Goal: Task Accomplishment & Management: Complete application form

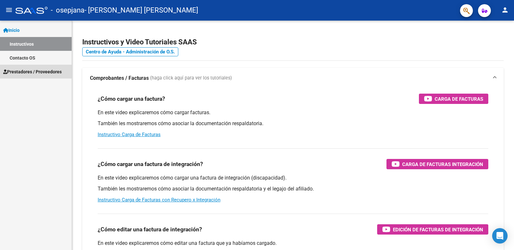
click at [30, 72] on span "Prestadores / Proveedores" at bounding box center [32, 71] width 58 height 7
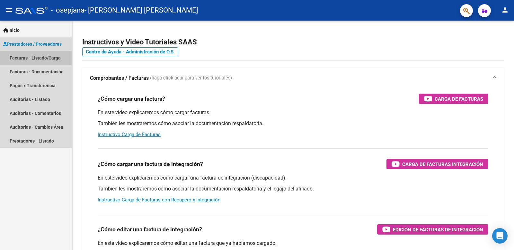
click at [29, 59] on link "Facturas - Listado/Carga" at bounding box center [36, 58] width 72 height 14
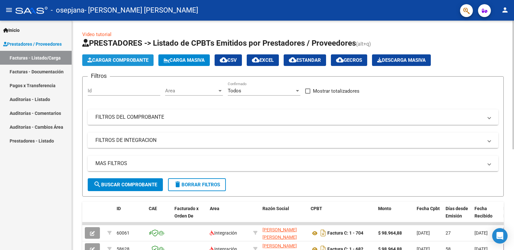
click at [123, 62] on span "Cargar Comprobante" at bounding box center [117, 60] width 61 height 6
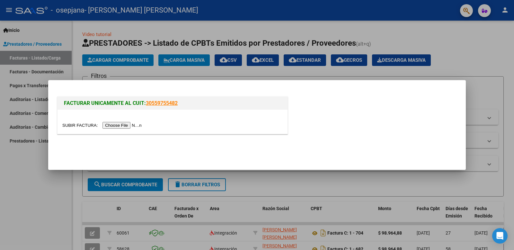
click at [124, 126] on input "file" at bounding box center [102, 125] width 81 height 7
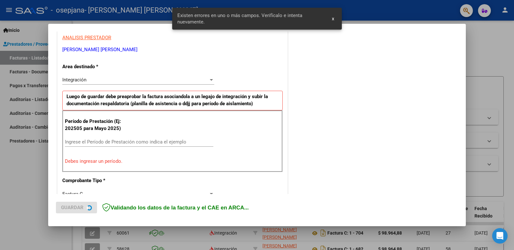
scroll to position [130, 0]
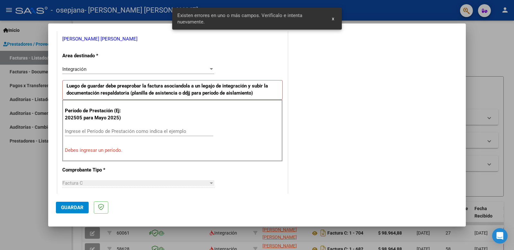
click at [109, 131] on input "Ingrese el Período de Prestación como indica el ejemplo" at bounding box center [139, 131] width 148 height 6
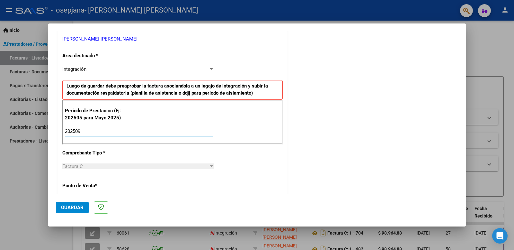
type input "202509"
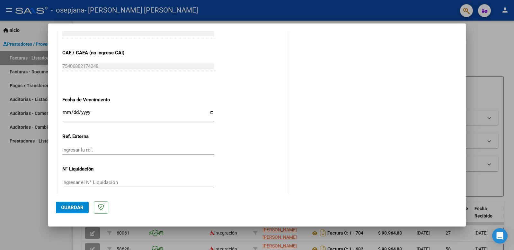
scroll to position [403, 0]
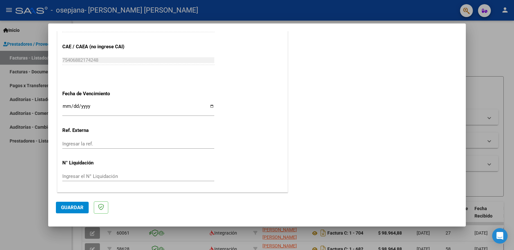
click at [68, 204] on button "Guardar" at bounding box center [72, 207] width 33 height 12
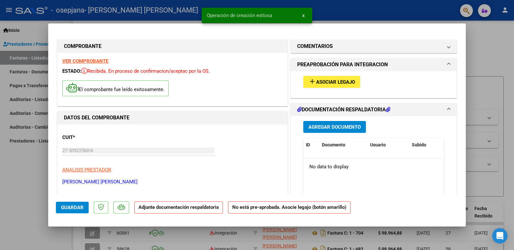
click at [318, 83] on span "Asociar Legajo" at bounding box center [335, 82] width 39 height 6
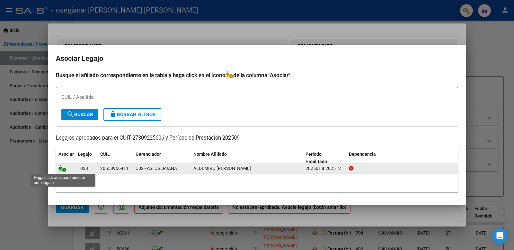
click at [63, 169] on icon at bounding box center [62, 167] width 8 height 7
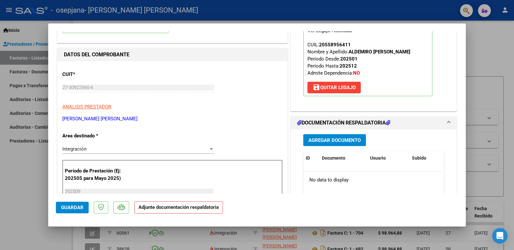
scroll to position [64, 0]
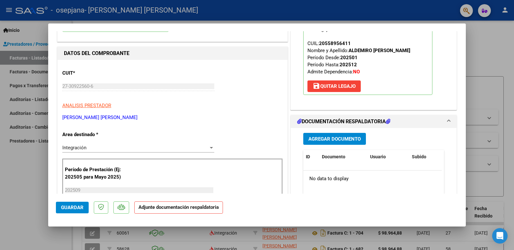
click at [68, 209] on span "Guardar" at bounding box center [72, 207] width 22 height 6
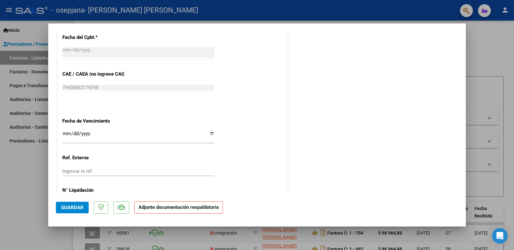
scroll to position [413, 0]
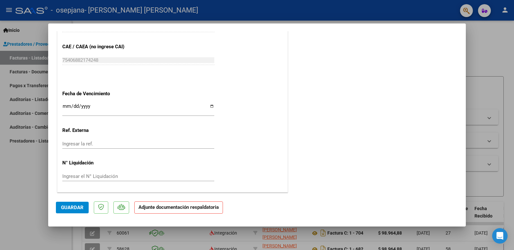
click at [179, 209] on strong "Adjunte documentación respaldatoria" at bounding box center [178, 207] width 80 height 6
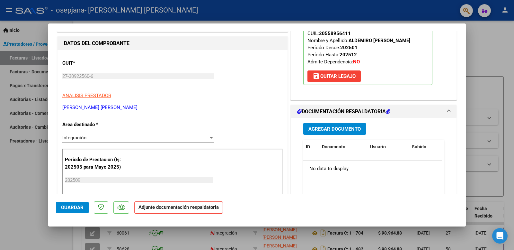
scroll to position [59, 0]
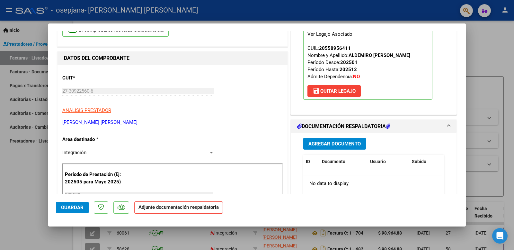
click at [340, 143] on span "Agregar Documento" at bounding box center [334, 144] width 52 height 6
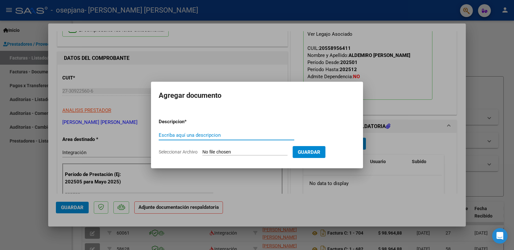
click at [215, 136] on input "Escriba aquí una descripcion" at bounding box center [227, 135] width 136 height 6
type input "Planilla de asistencia"
click at [233, 154] on input "Seleccionar Archivo" at bounding box center [244, 152] width 85 height 6
type input "C:\fakepath\Planilla de asistencia.pdf"
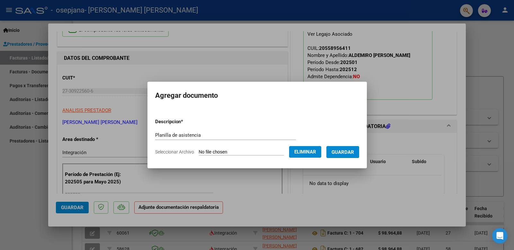
click at [347, 152] on span "Guardar" at bounding box center [342, 152] width 22 height 6
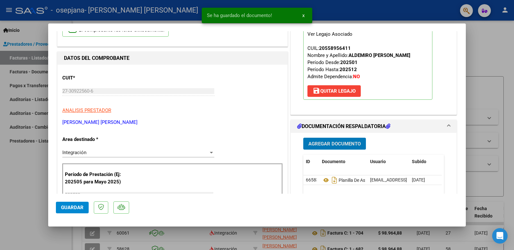
click at [323, 145] on span "Agregar Documento" at bounding box center [334, 144] width 52 height 6
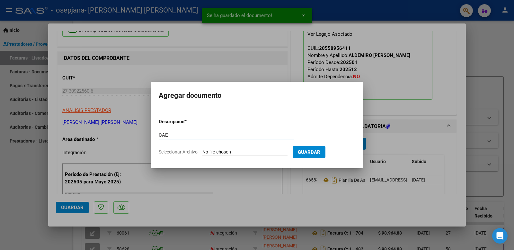
type input "CAE"
click at [233, 150] on input "Seleccionar Archivo" at bounding box center [244, 152] width 85 height 6
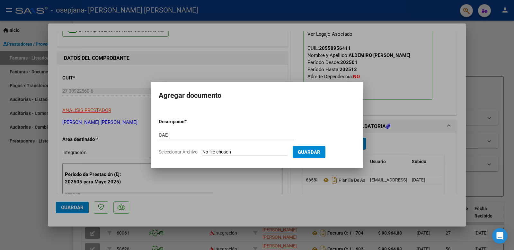
type input "C:\fakepath\CAE.PDF"
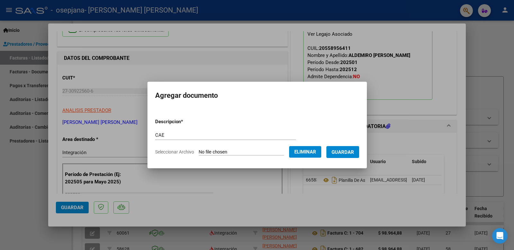
click at [347, 154] on span "Guardar" at bounding box center [342, 152] width 22 height 6
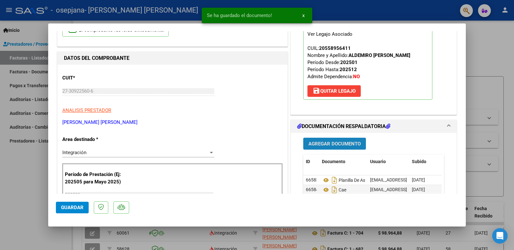
click at [323, 145] on span "Agregar Documento" at bounding box center [334, 144] width 52 height 6
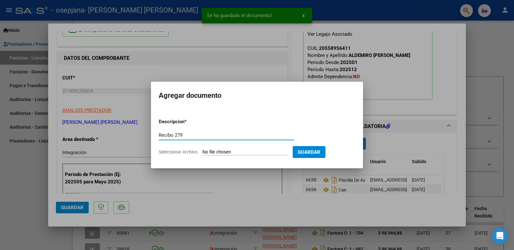
type input "Recibo 279"
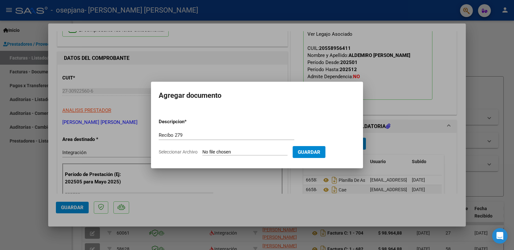
click at [249, 150] on input "Seleccionar Archivo" at bounding box center [244, 152] width 85 height 6
type input "C:\fakepath\Recibo 00001-00000279.pdf"
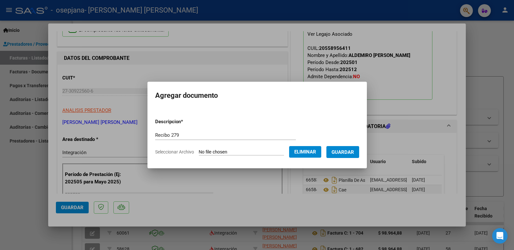
click at [352, 152] on span "Guardar" at bounding box center [342, 152] width 22 height 6
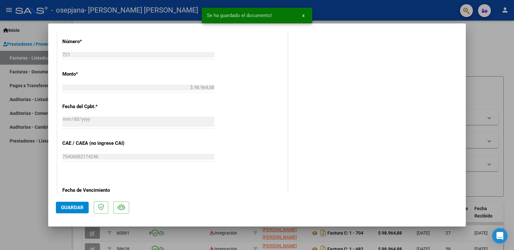
scroll to position [413, 0]
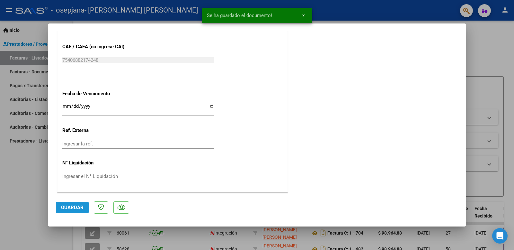
click at [66, 209] on span "Guardar" at bounding box center [72, 207] width 22 height 6
click at [487, 50] on div at bounding box center [257, 125] width 514 height 250
type input "$ 0,00"
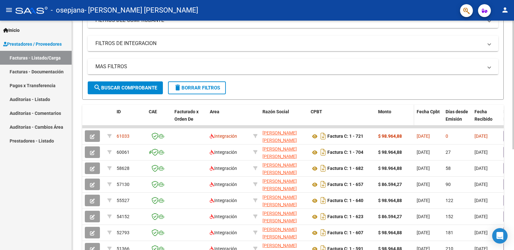
scroll to position [96, 0]
click at [502, 9] on mat-icon "person" at bounding box center [505, 10] width 8 height 8
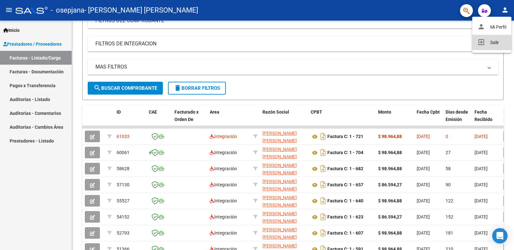
click at [489, 41] on button "exit_to_app Salir" at bounding box center [491, 42] width 39 height 15
